Goal: Complete application form

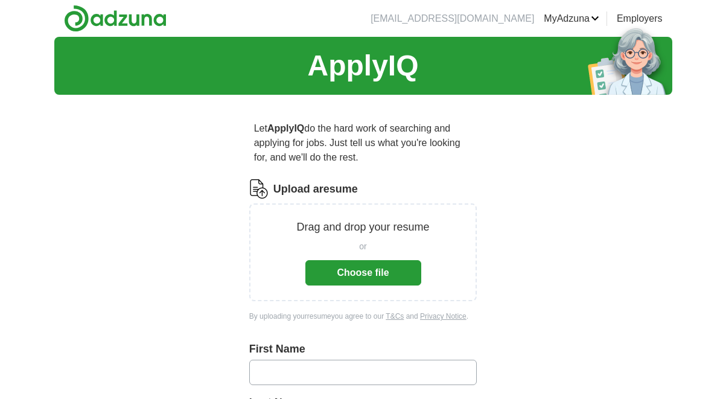
click at [348, 281] on button "Choose file" at bounding box center [363, 272] width 116 height 25
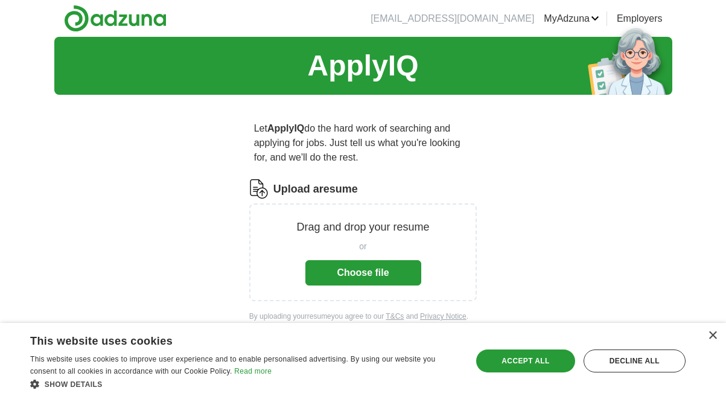
click at [351, 267] on button "Choose file" at bounding box center [363, 272] width 116 height 25
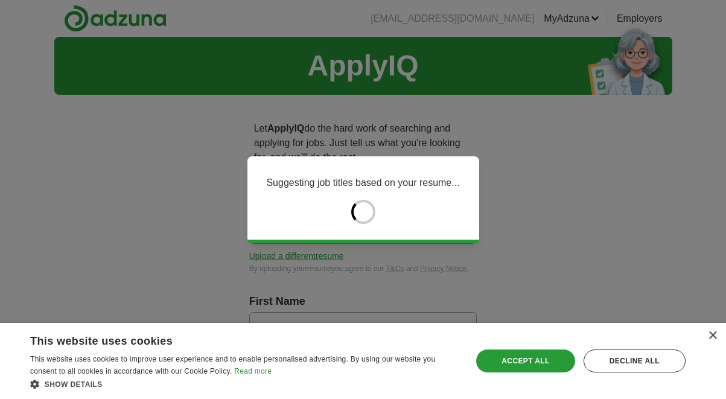
type input "*********"
type input "**********"
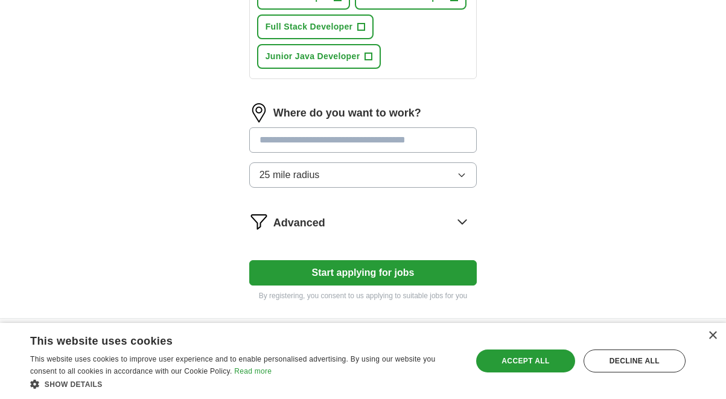
scroll to position [686, 0]
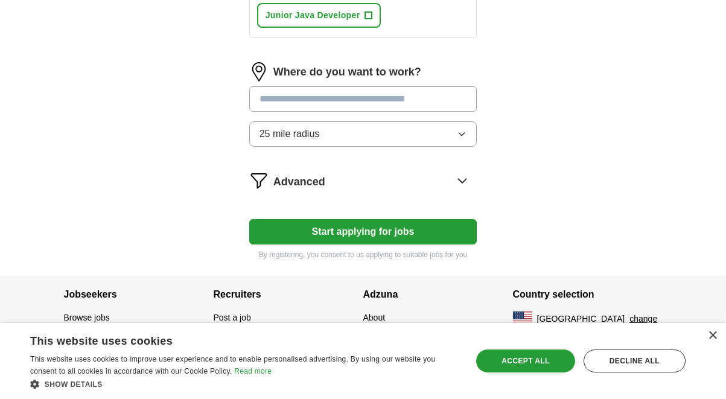
click at [369, 232] on button "Start applying for jobs" at bounding box center [363, 231] width 228 height 25
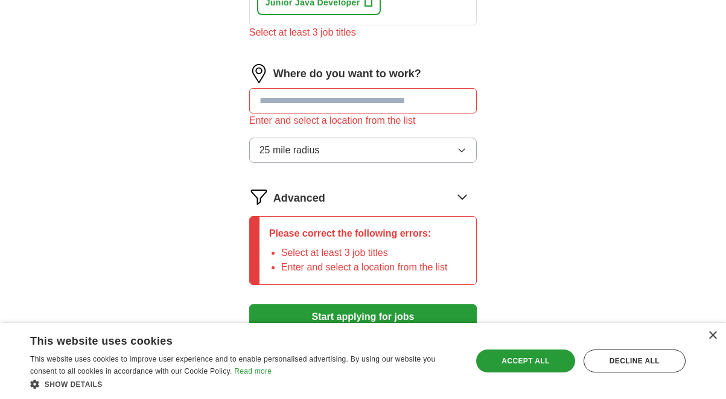
click at [339, 113] on input "text" at bounding box center [363, 100] width 228 height 25
type input "***"
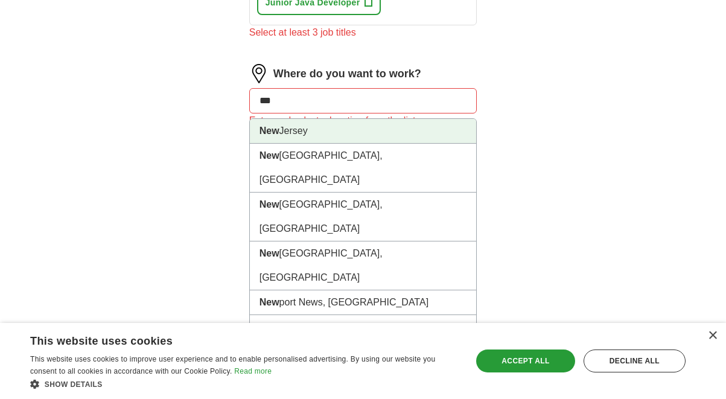
click at [346, 144] on li "[GEOGRAPHIC_DATA]" at bounding box center [363, 131] width 227 height 25
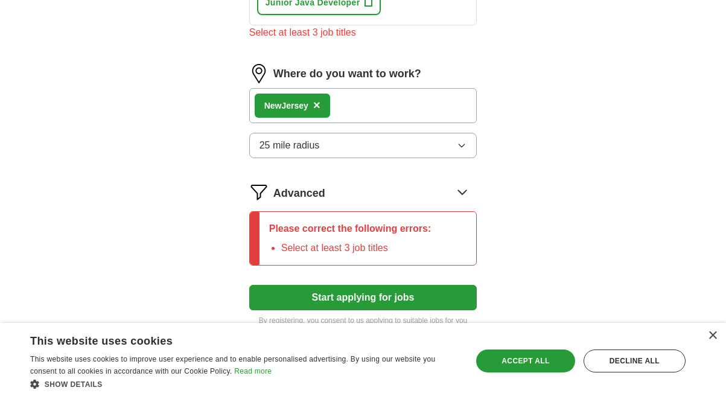
scroll to position [765, 0]
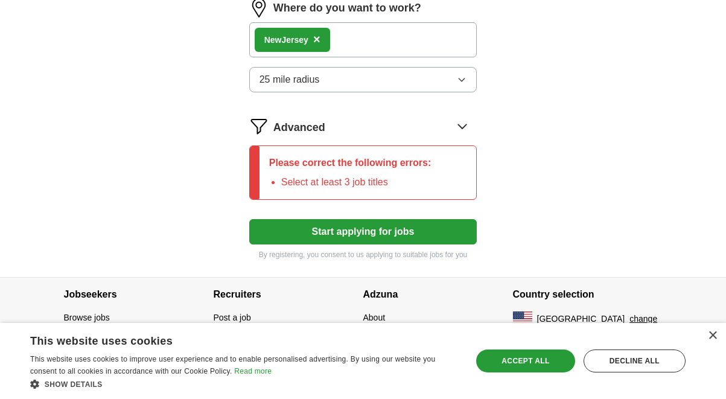
click at [377, 229] on button "Start applying for jobs" at bounding box center [363, 231] width 228 height 25
click at [375, 127] on div "Advanced" at bounding box center [375, 125] width 204 height 19
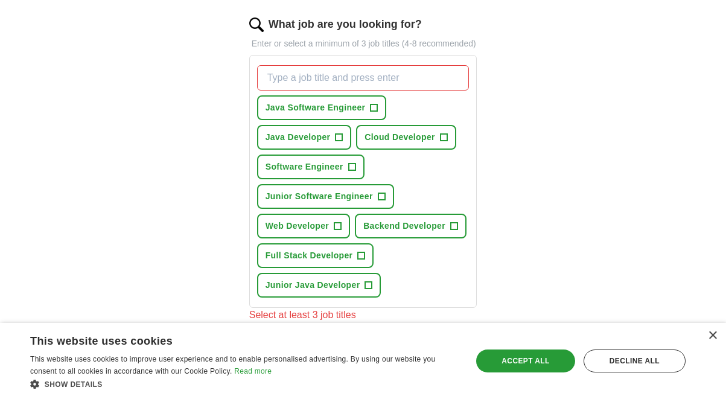
scroll to position [407, 0]
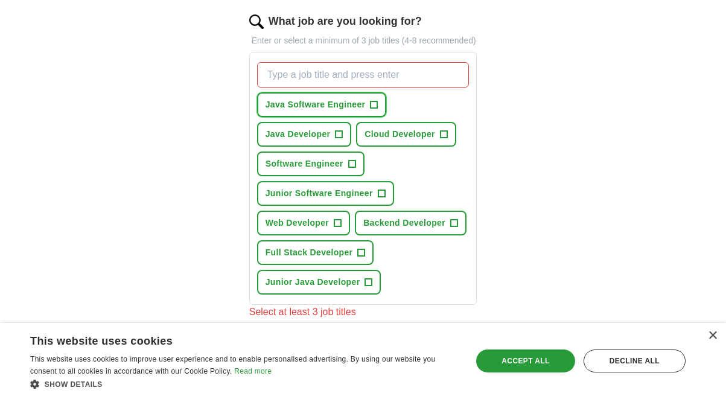
click at [377, 110] on span "+" at bounding box center [374, 105] width 7 height 10
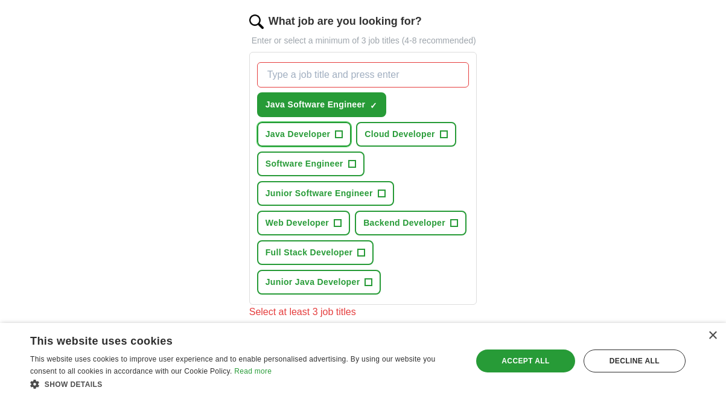
click at [345, 146] on button "Java Developer +" at bounding box center [304, 134] width 95 height 25
click at [351, 169] on span "+" at bounding box center [351, 164] width 7 height 10
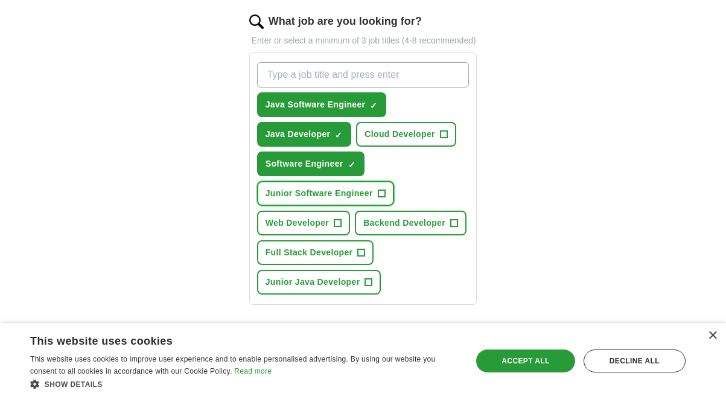
click at [381, 199] on span "+" at bounding box center [381, 194] width 7 height 10
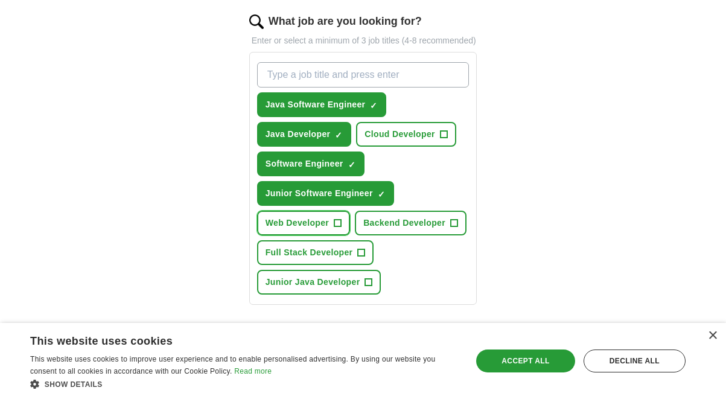
click at [339, 228] on span "+" at bounding box center [337, 223] width 7 height 10
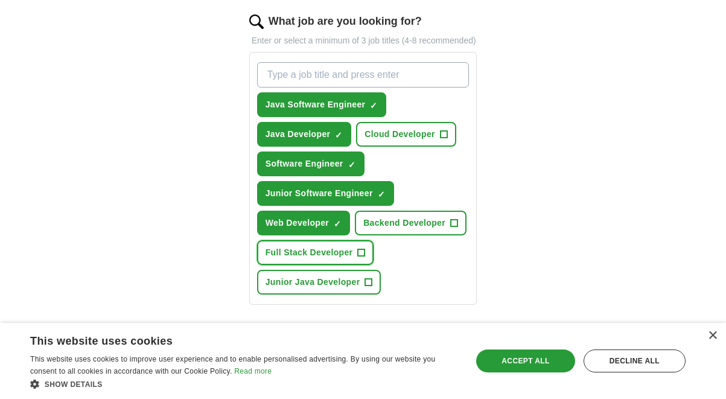
click at [362, 258] on span "+" at bounding box center [361, 253] width 7 height 10
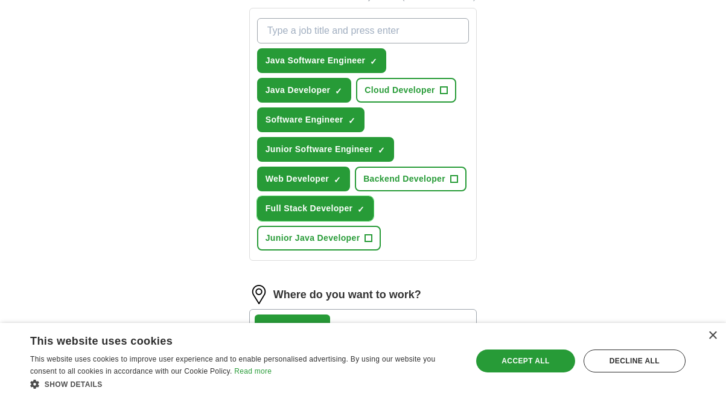
scroll to position [460, 0]
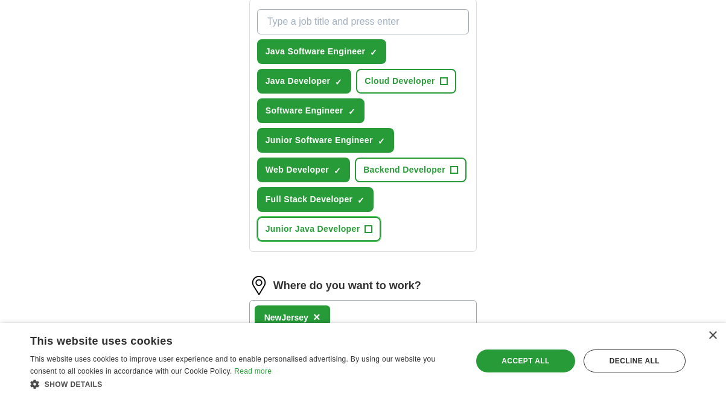
click at [370, 241] on button "Junior Java Developer +" at bounding box center [319, 229] width 124 height 25
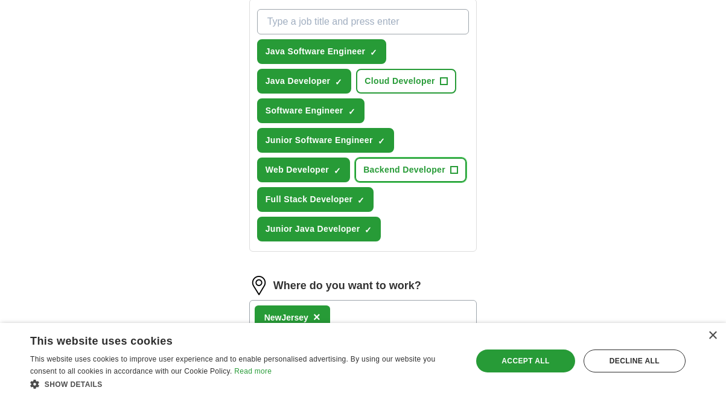
click at [459, 182] on button "Backend Developer +" at bounding box center [411, 170] width 112 height 25
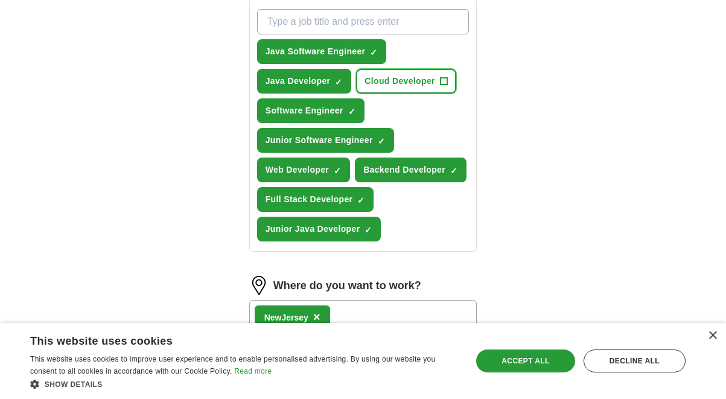
click at [442, 86] on span "+" at bounding box center [443, 82] width 7 height 10
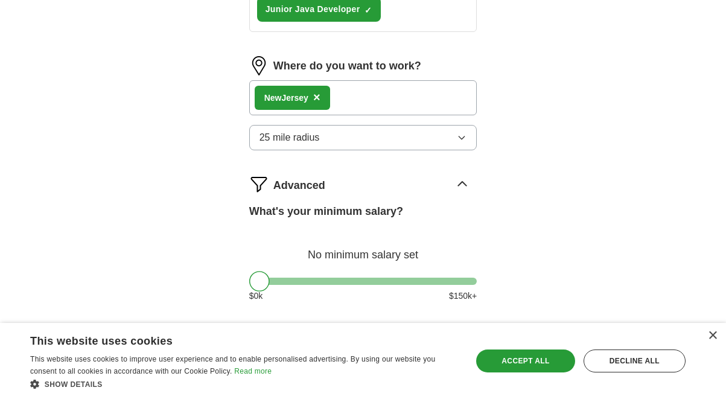
scroll to position [676, 0]
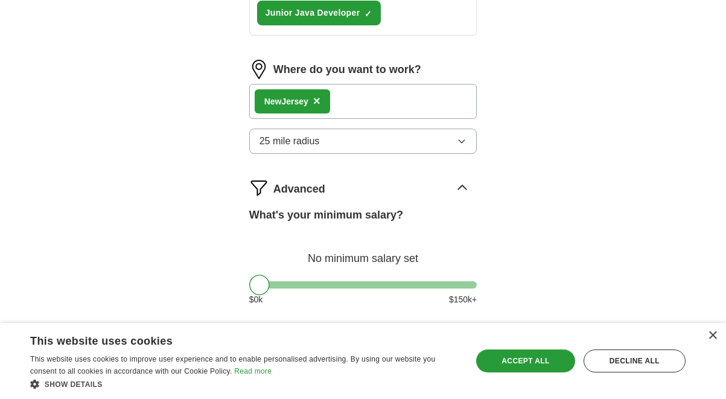
click at [398, 114] on div "New Jersey ×" at bounding box center [363, 101] width 228 height 35
click at [345, 115] on div "New Jersey ×" at bounding box center [363, 101] width 228 height 35
click at [343, 154] on button "25 mile radius" at bounding box center [363, 141] width 228 height 25
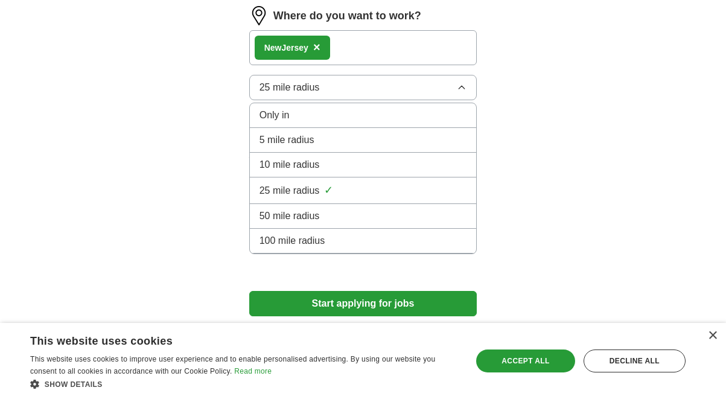
scroll to position [719, 0]
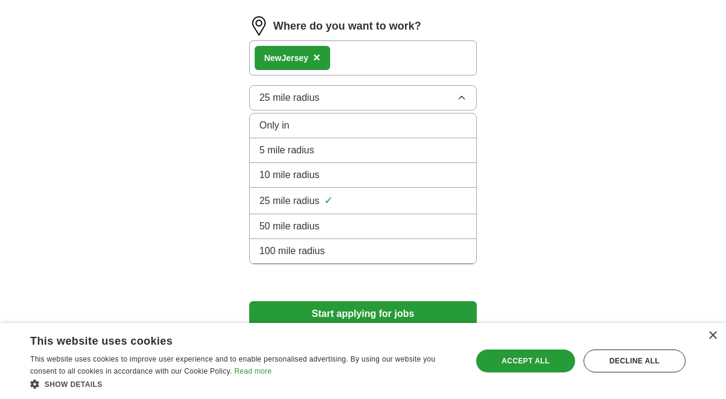
click at [359, 101] on button "25 mile radius" at bounding box center [363, 97] width 228 height 25
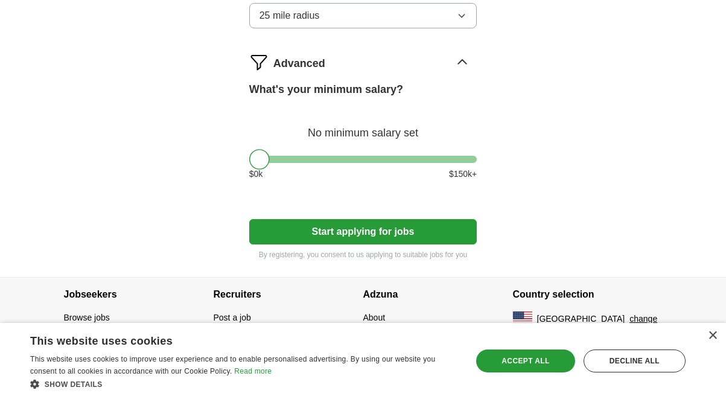
scroll to position [814, 0]
click at [349, 232] on button "Start applying for jobs" at bounding box center [363, 231] width 228 height 25
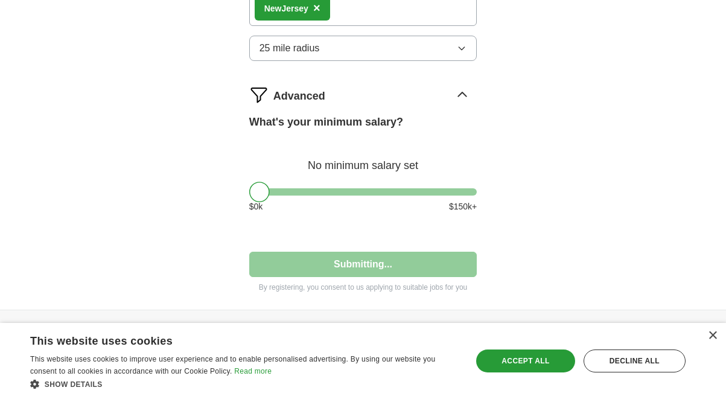
select select "**"
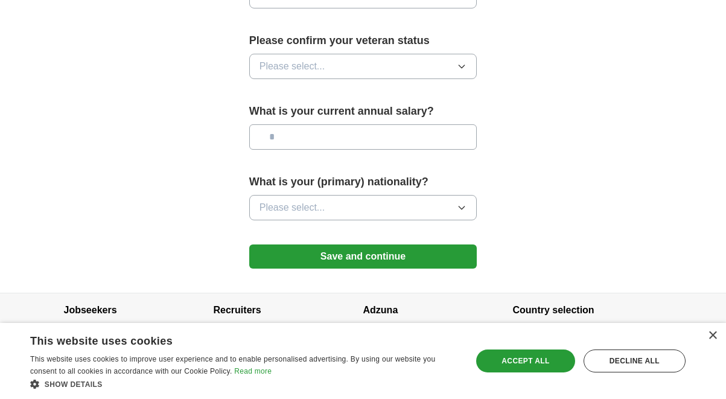
scroll to position [873, 0]
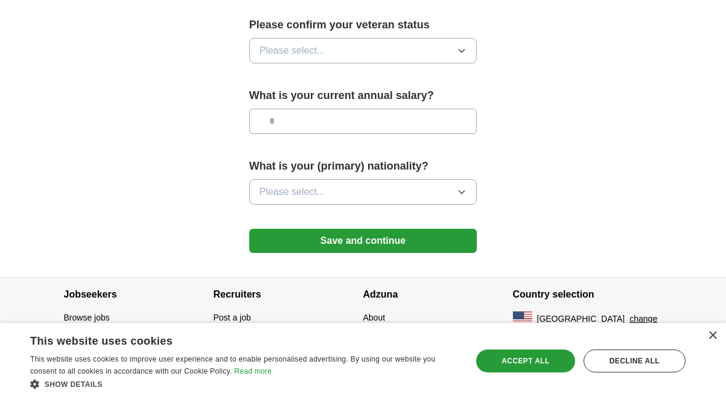
click at [337, 237] on button "Save and continue" at bounding box center [363, 241] width 228 height 24
